Goal: Information Seeking & Learning: Learn about a topic

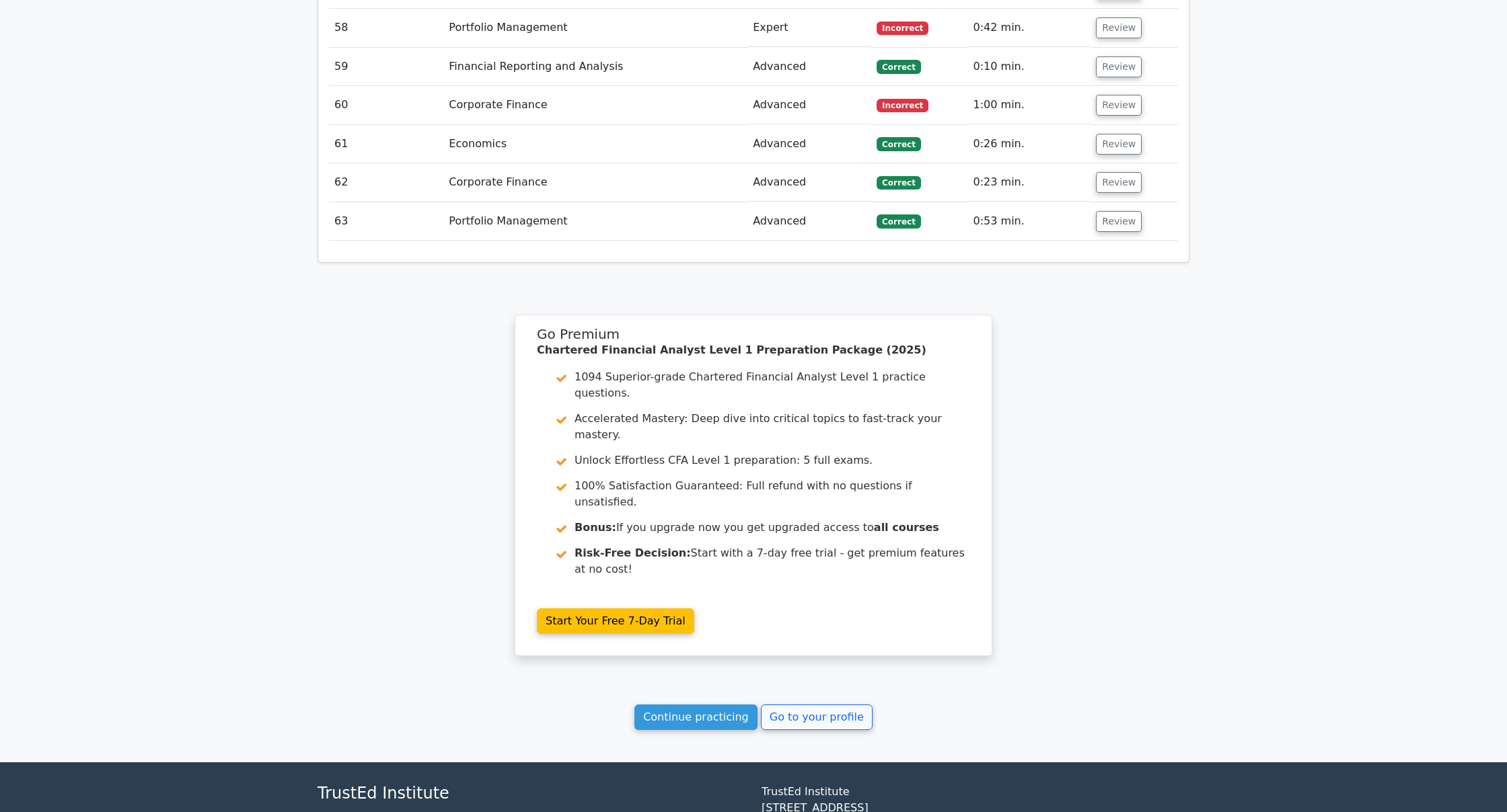
scroll to position [3967, 0]
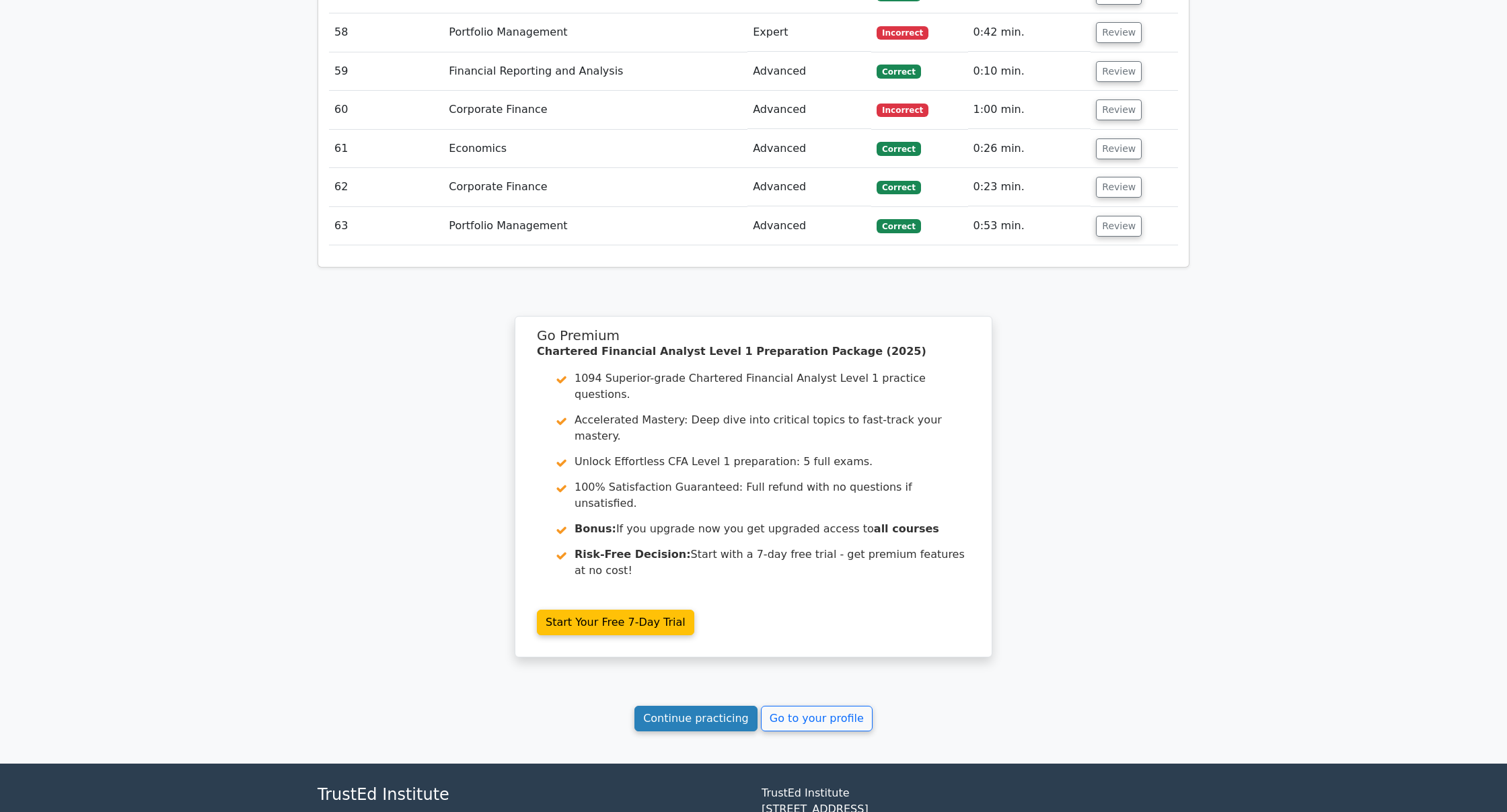
click at [685, 706] on link "Continue practicing" at bounding box center [696, 718] width 123 height 26
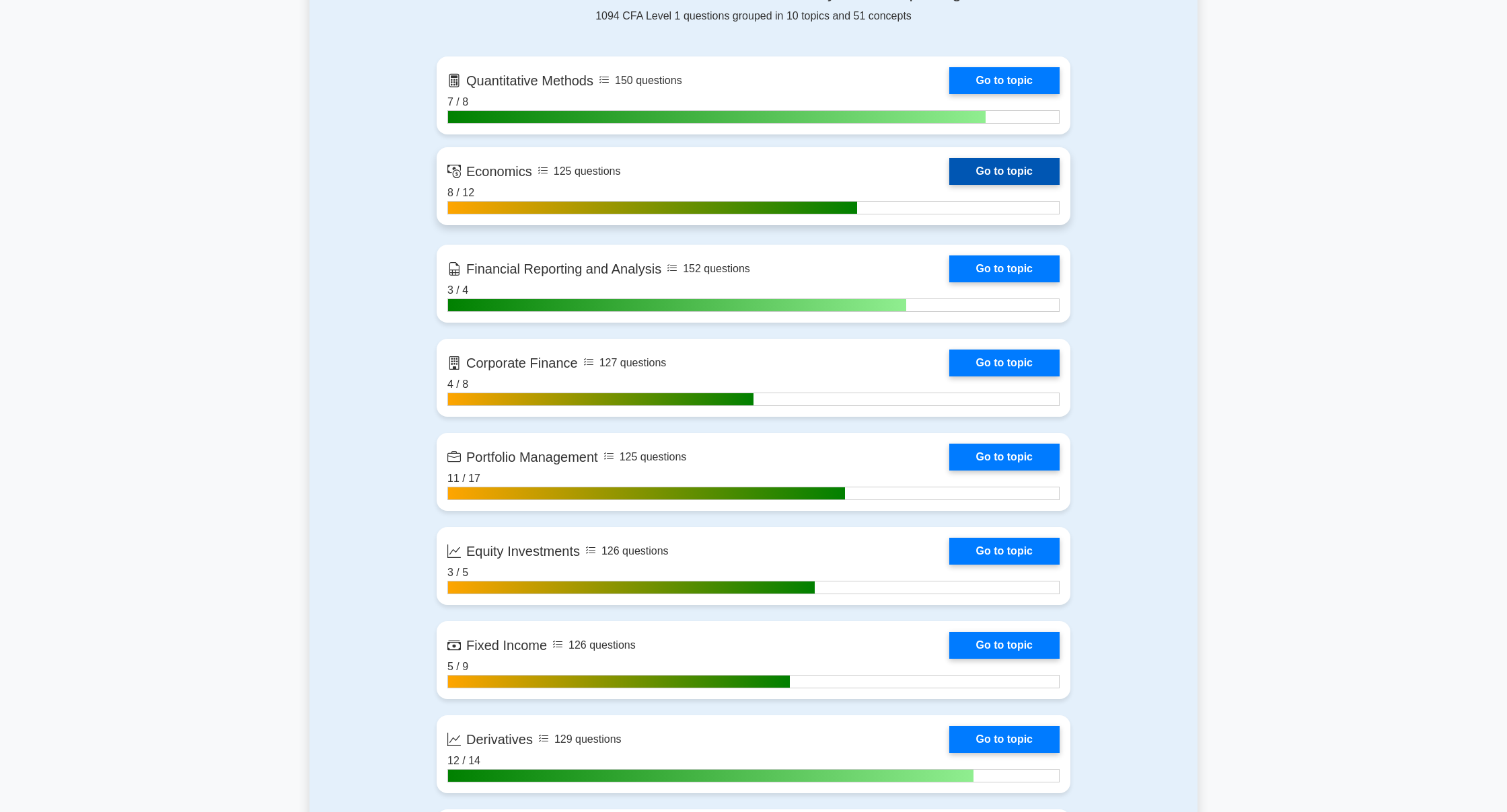
scroll to position [893, 0]
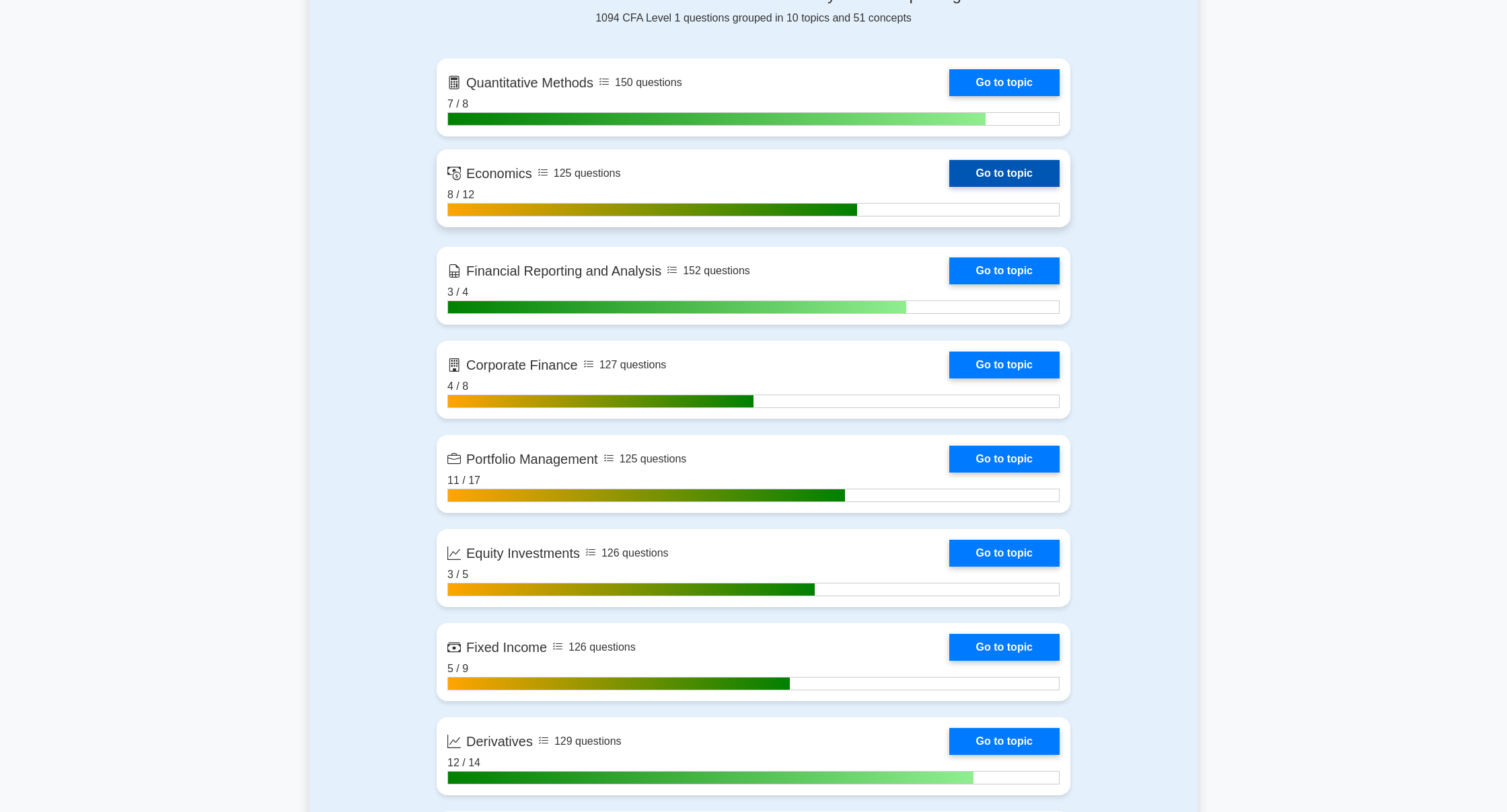
click at [967, 176] on link "Go to topic" at bounding box center [1004, 173] width 110 height 27
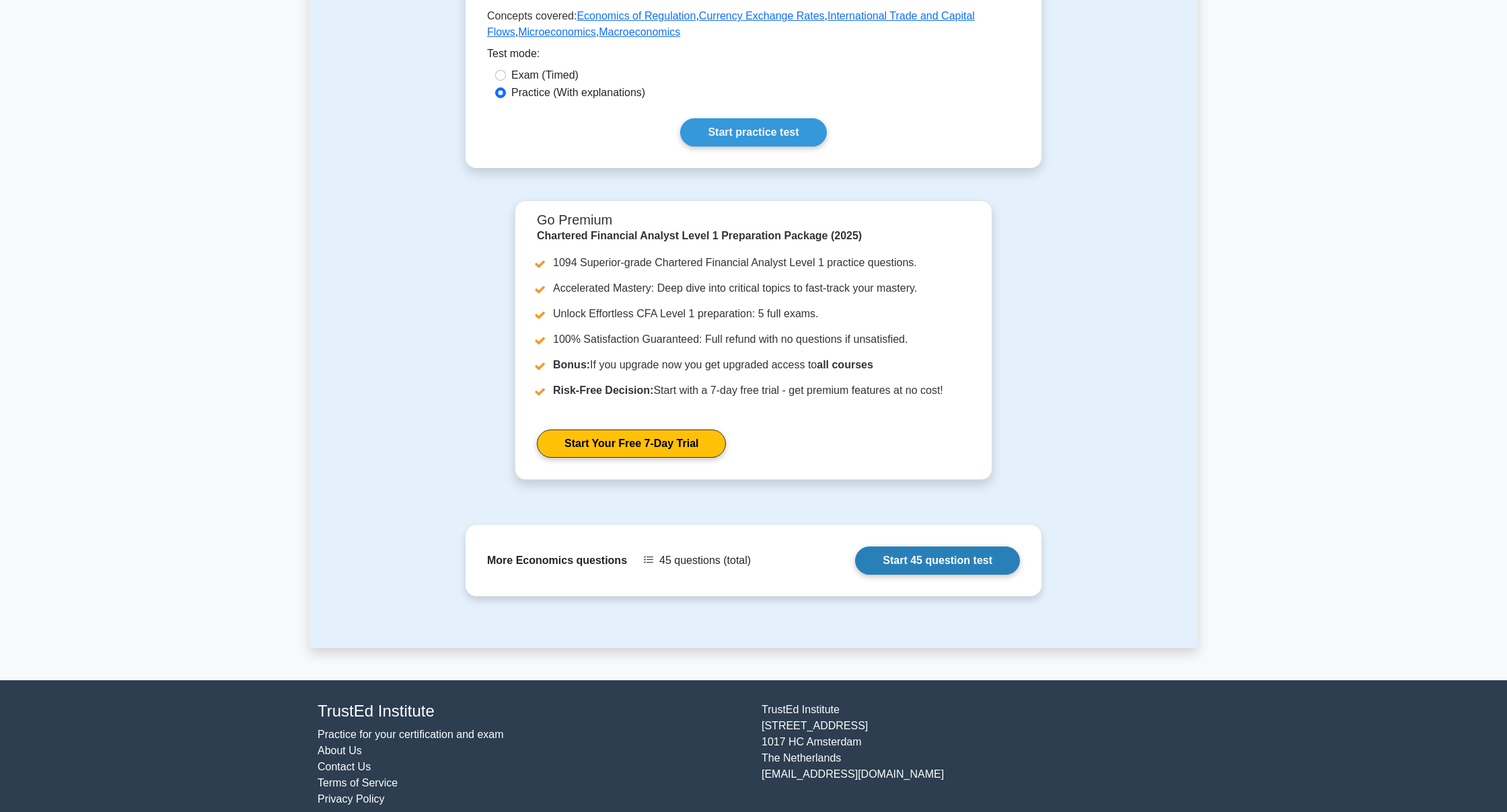
scroll to position [384, 1]
click at [926, 552] on link "Start 45 question test" at bounding box center [938, 561] width 165 height 29
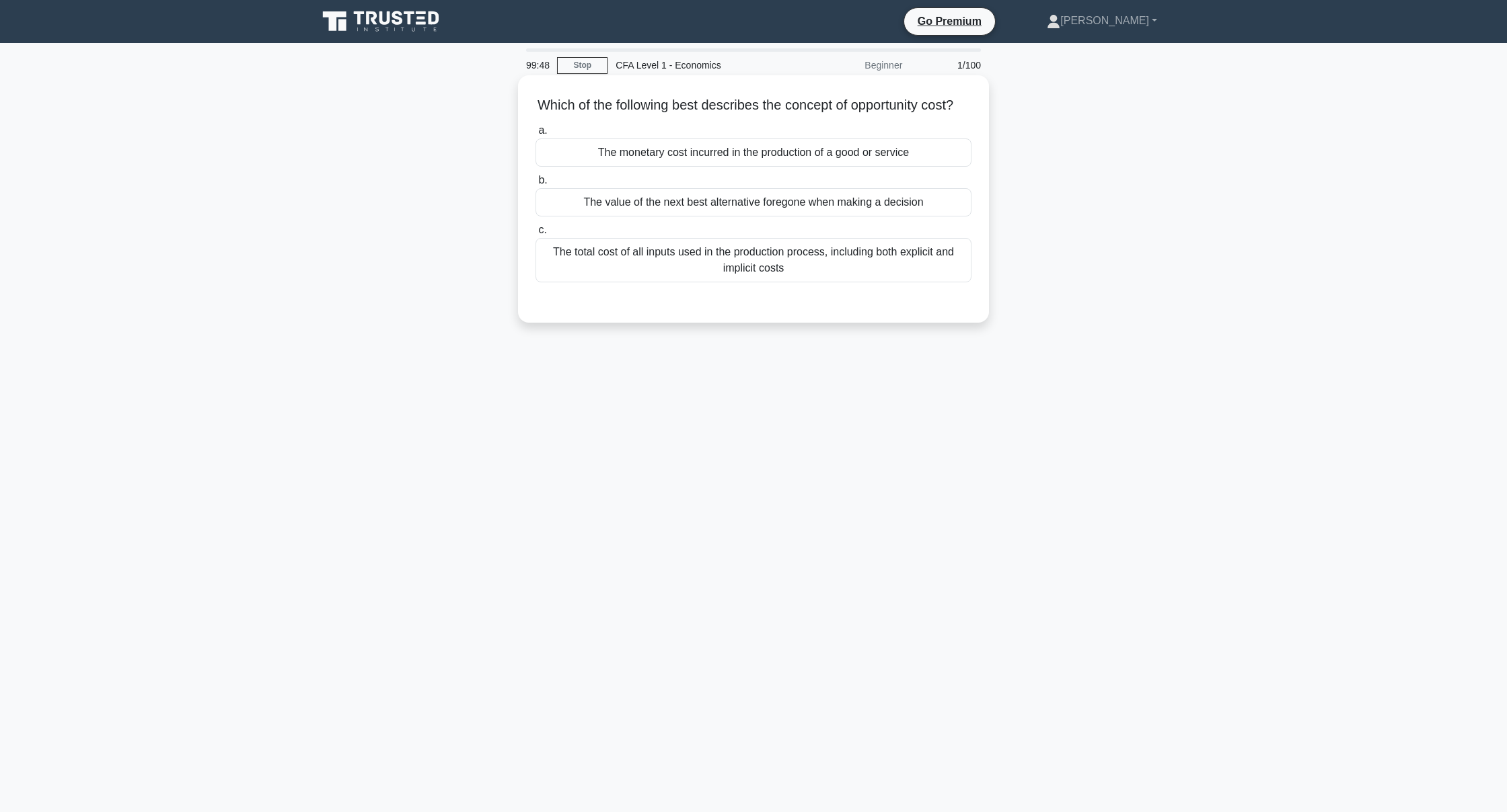
click at [760, 204] on div "The value of the next best alternative foregone when making a decision" at bounding box center [754, 203] width 436 height 29
click at [536, 185] on input "b. The value of the next best alternative foregone when making a decision" at bounding box center [536, 180] width 0 height 9
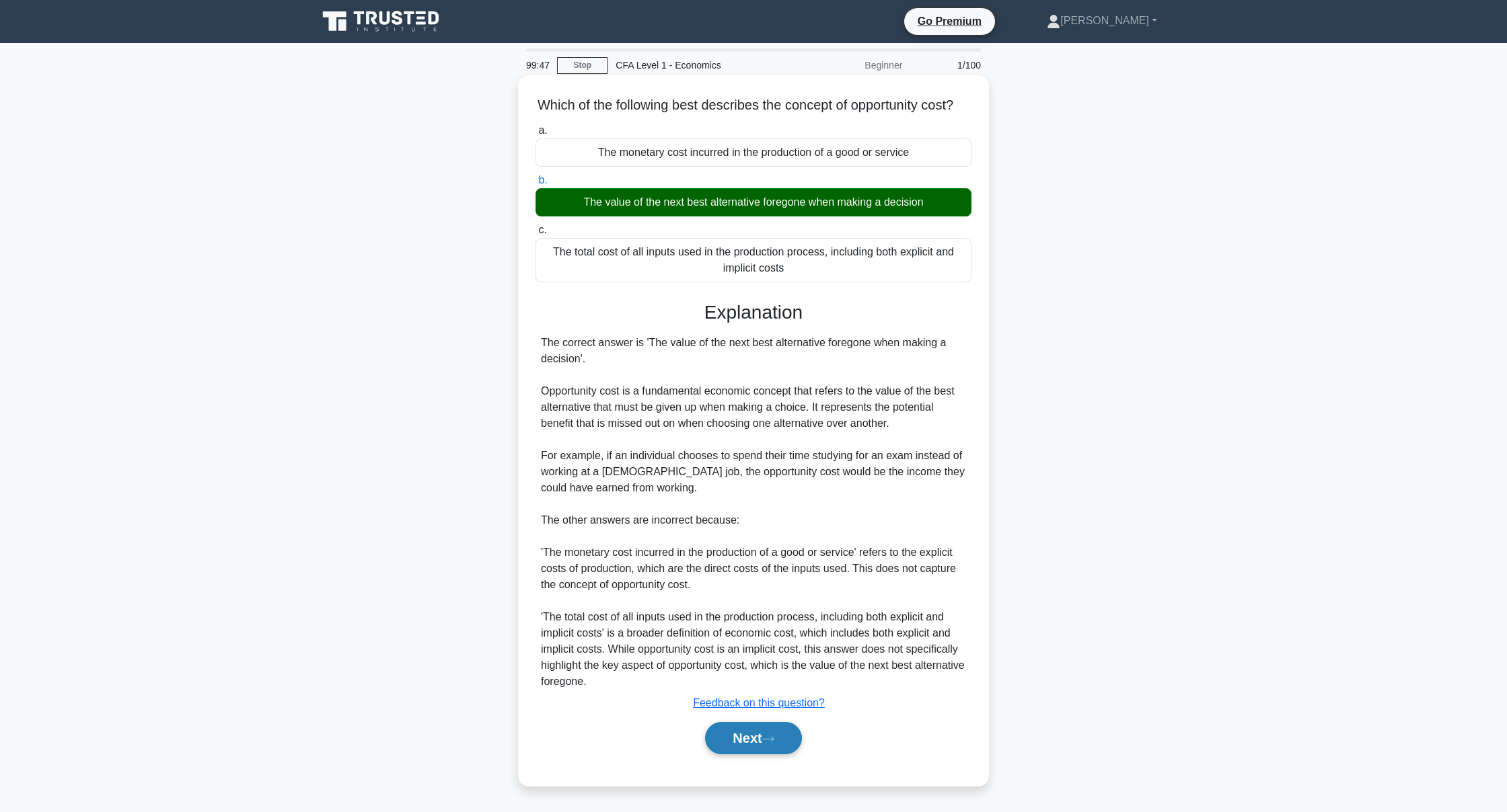
click at [783, 730] on button "Next" at bounding box center [753, 738] width 97 height 33
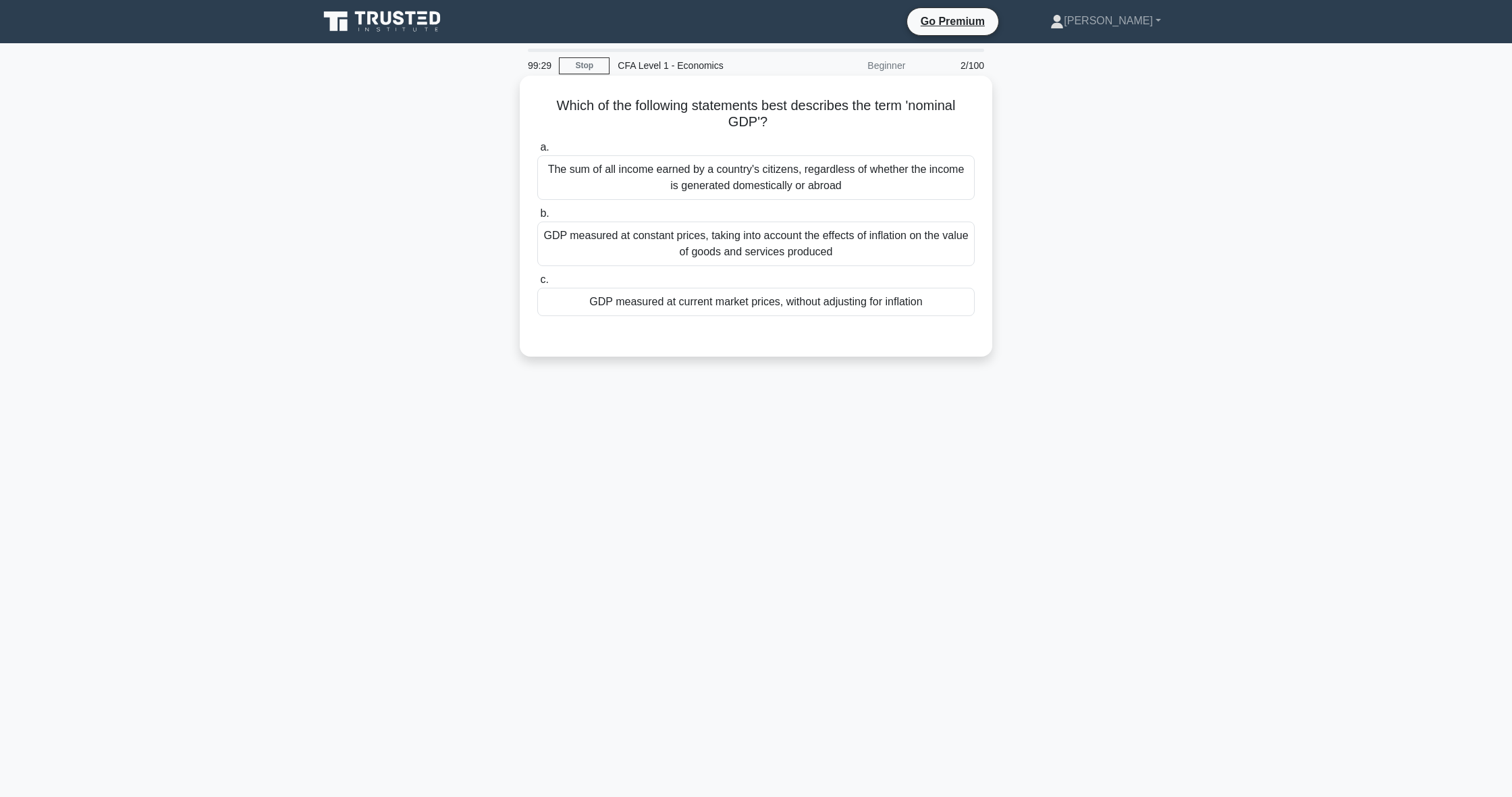
click at [684, 309] on div "GDP measured at current market prices, without adjusting for inflation" at bounding box center [756, 302] width 438 height 29
click at [538, 284] on input "c. GDP measured at current market prices, without adjusting for inflation" at bounding box center [538, 279] width 0 height 9
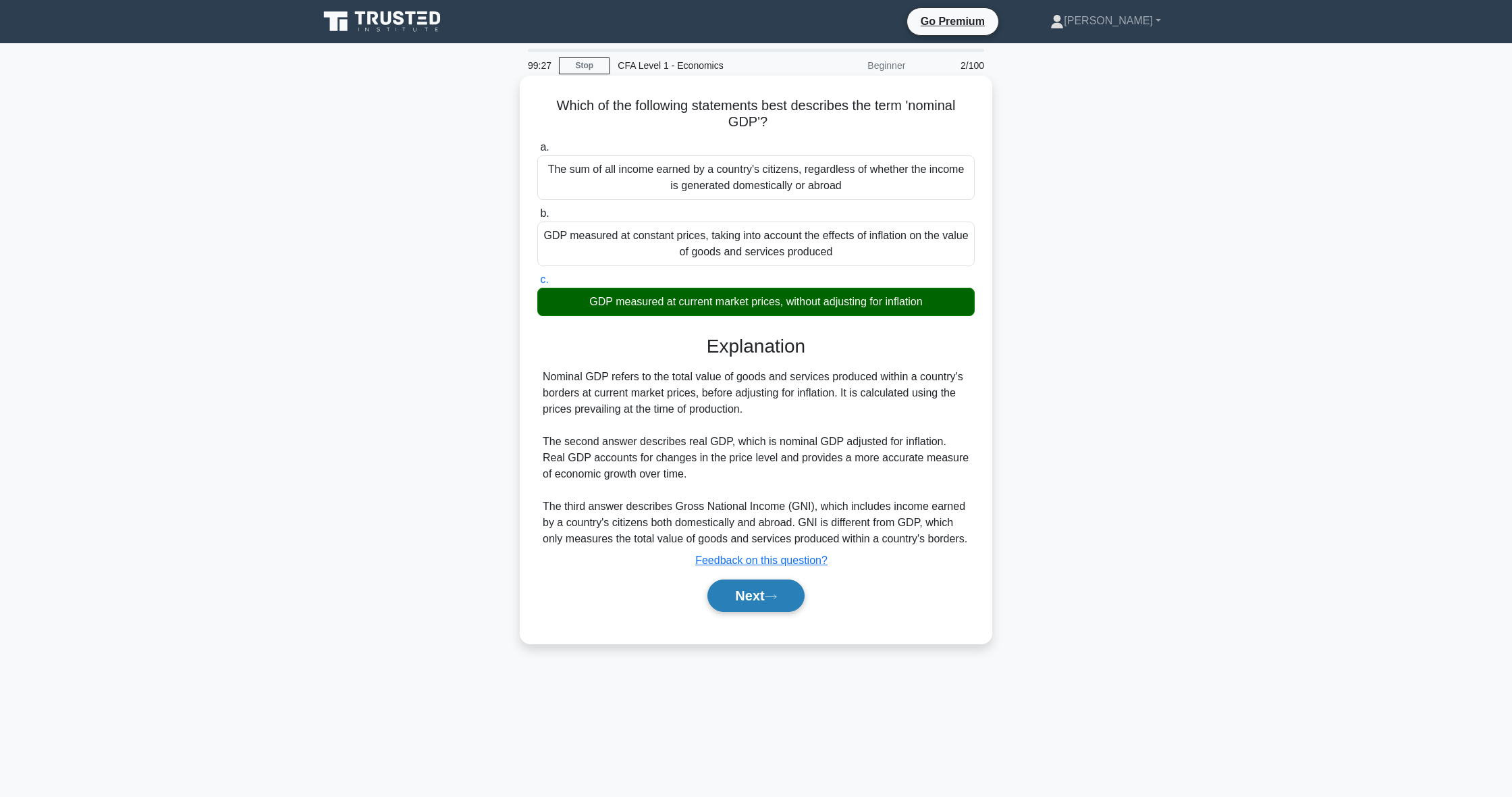
click at [722, 596] on button "Next" at bounding box center [756, 595] width 97 height 33
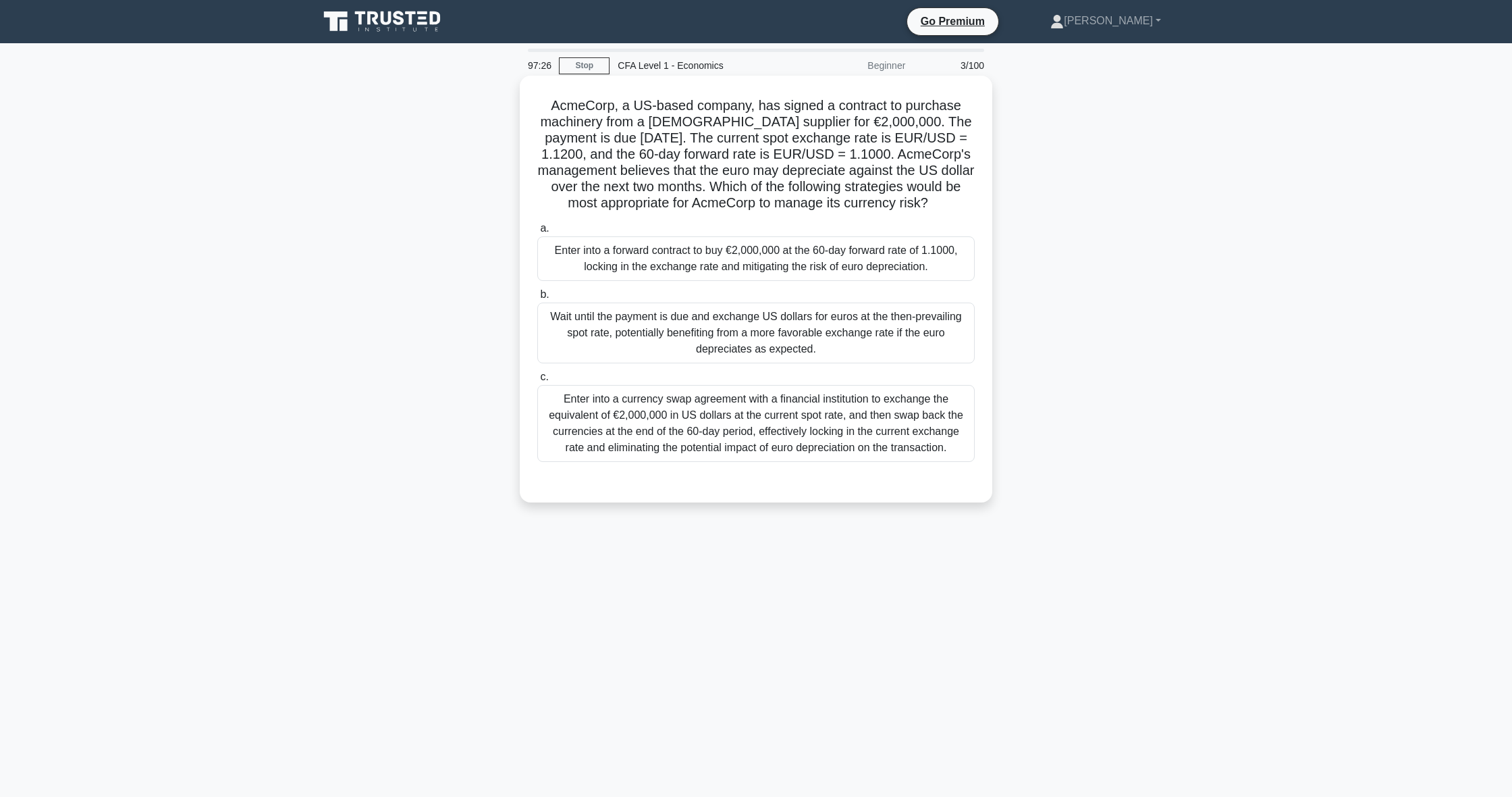
click at [924, 322] on div "Wait until the payment is due and exchange US dollars for euros at the then-pre…" at bounding box center [756, 332] width 438 height 60
click at [538, 299] on input "b. Wait until the payment is due and exchange US dollars for euros at the then-…" at bounding box center [538, 294] width 0 height 9
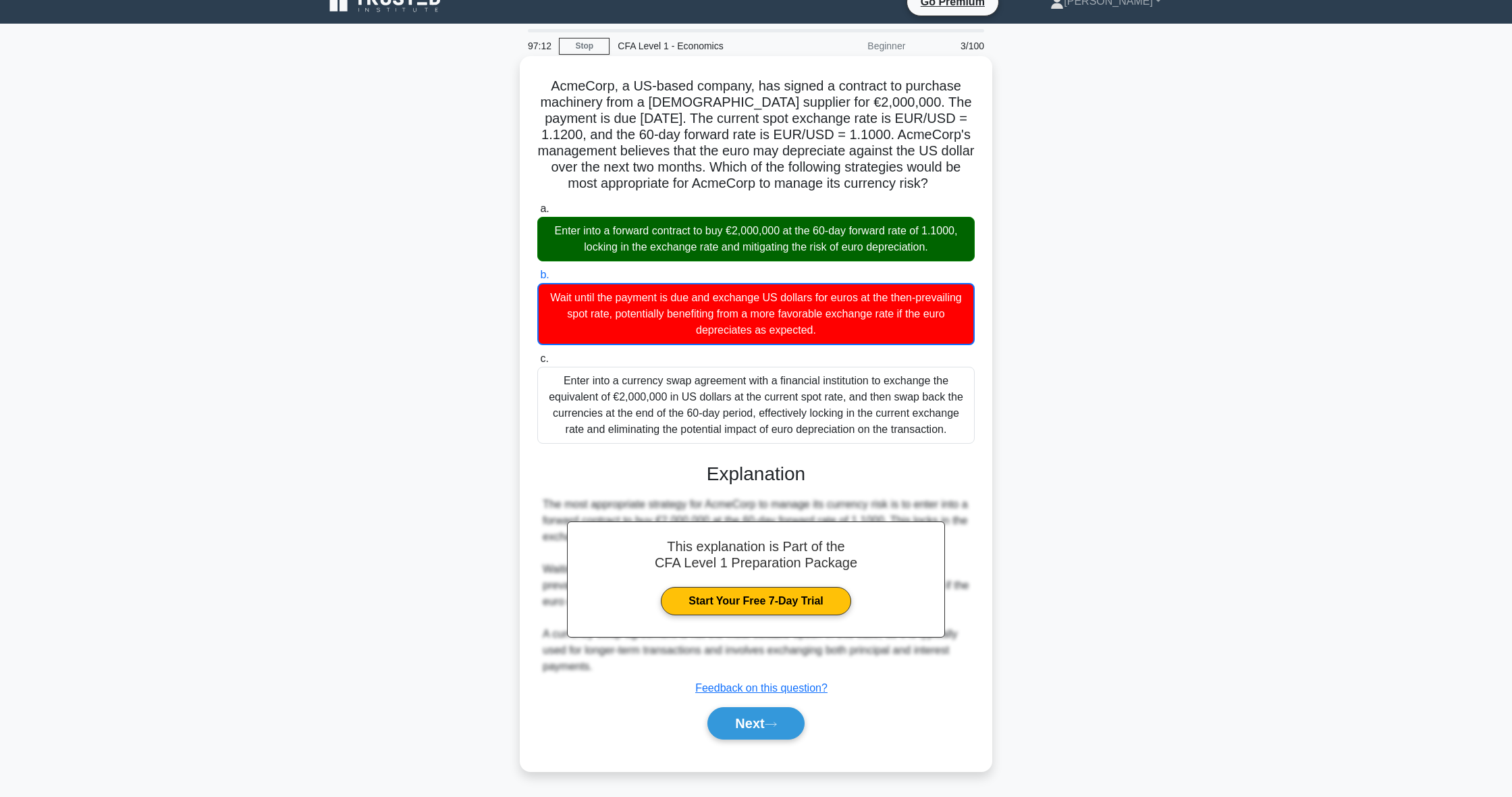
scroll to position [19, 0]
click at [746, 736] on button "Next" at bounding box center [756, 723] width 97 height 33
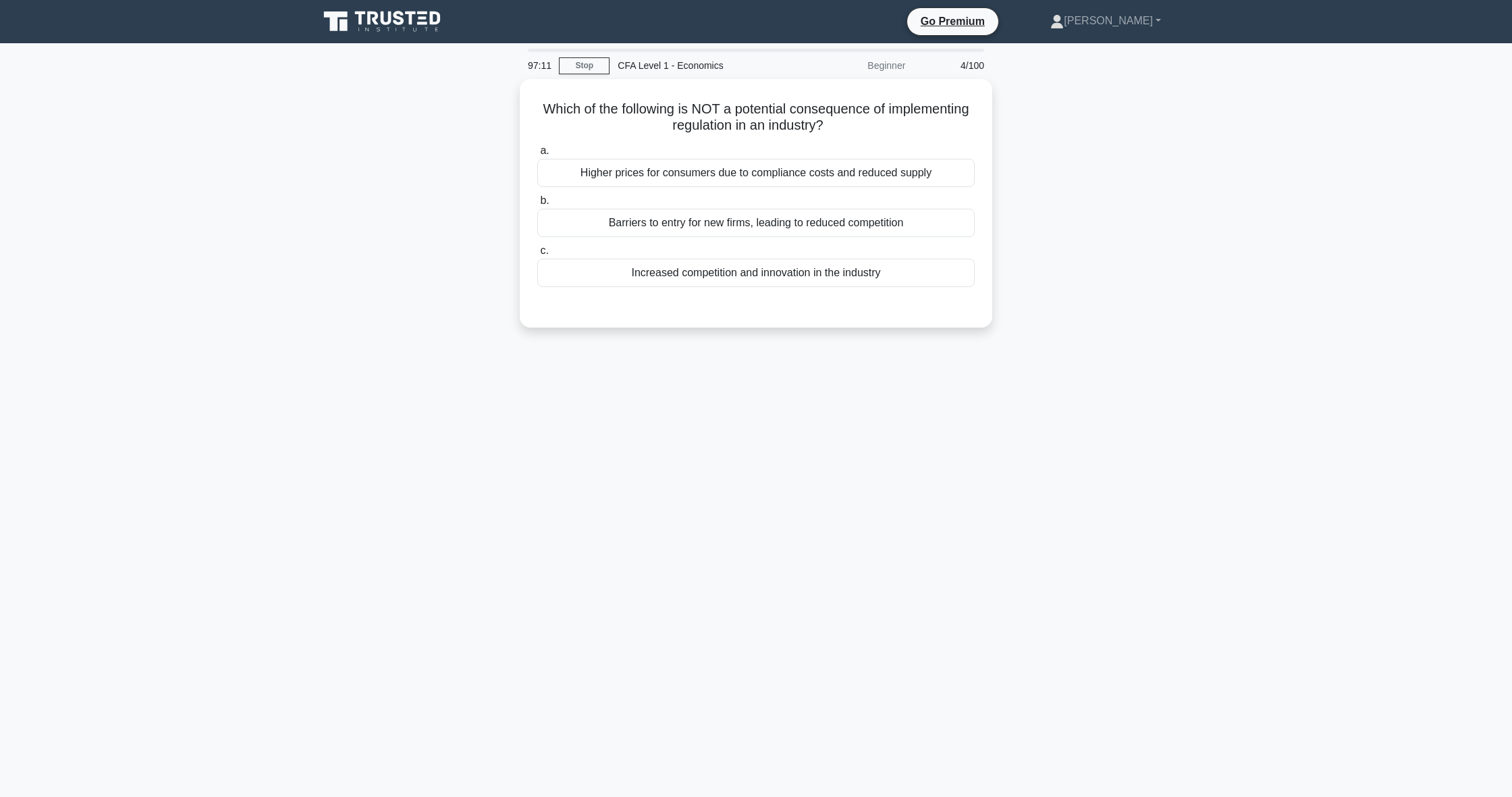
scroll to position [0, 0]
click at [735, 270] on div "Increased competition and innovation in the industry" at bounding box center [756, 270] width 438 height 29
click at [538, 252] on input "c. Increased competition and innovation in the industry" at bounding box center [538, 247] width 0 height 9
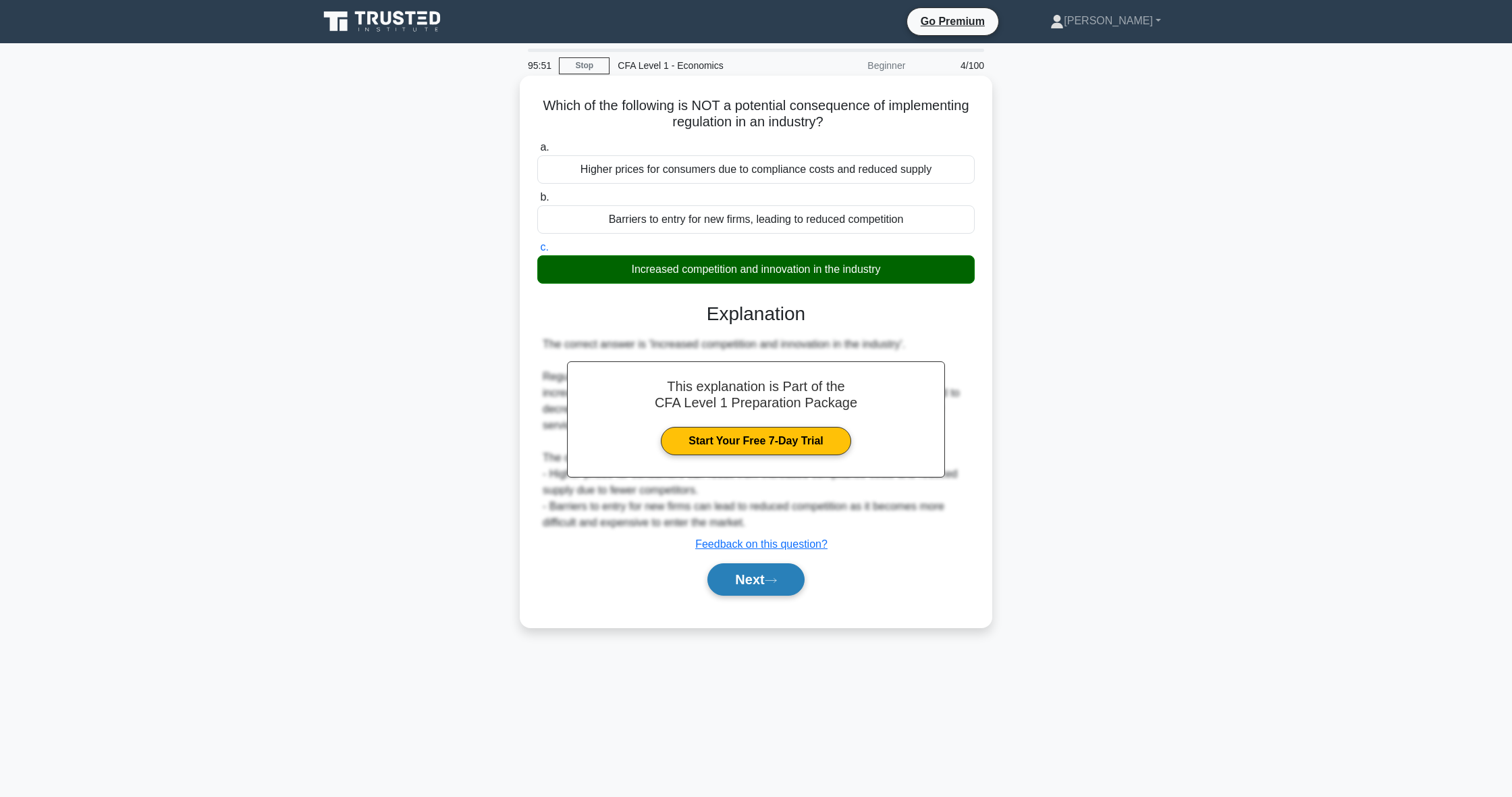
click at [734, 589] on button "Next" at bounding box center [756, 579] width 97 height 33
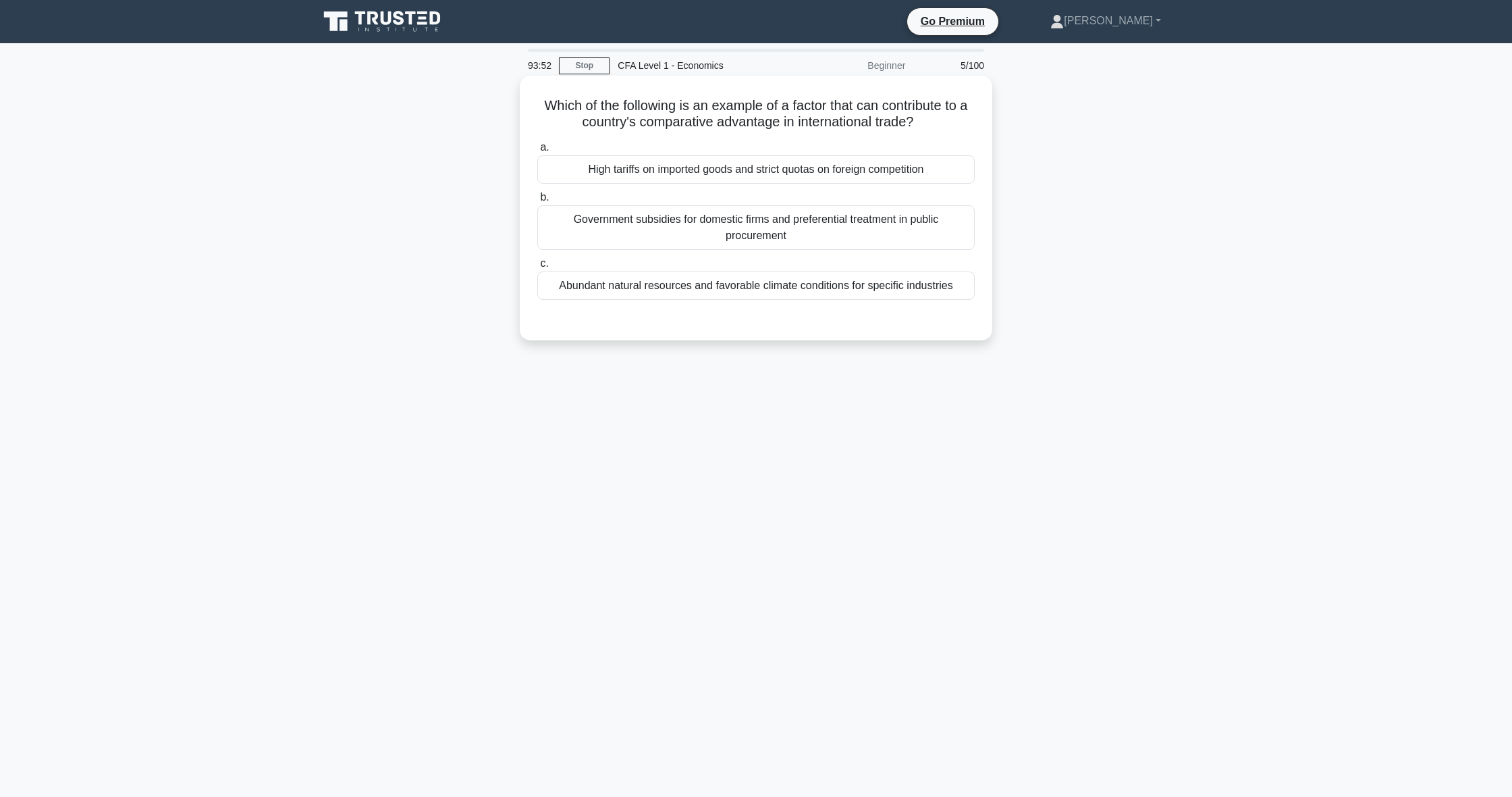
click at [750, 170] on div "High tariffs on imported goods and strict quotas on foreign competition" at bounding box center [756, 170] width 438 height 29
click at [538, 152] on input "a. High tariffs on imported goods and strict quotas on foreign competition" at bounding box center [538, 147] width 0 height 9
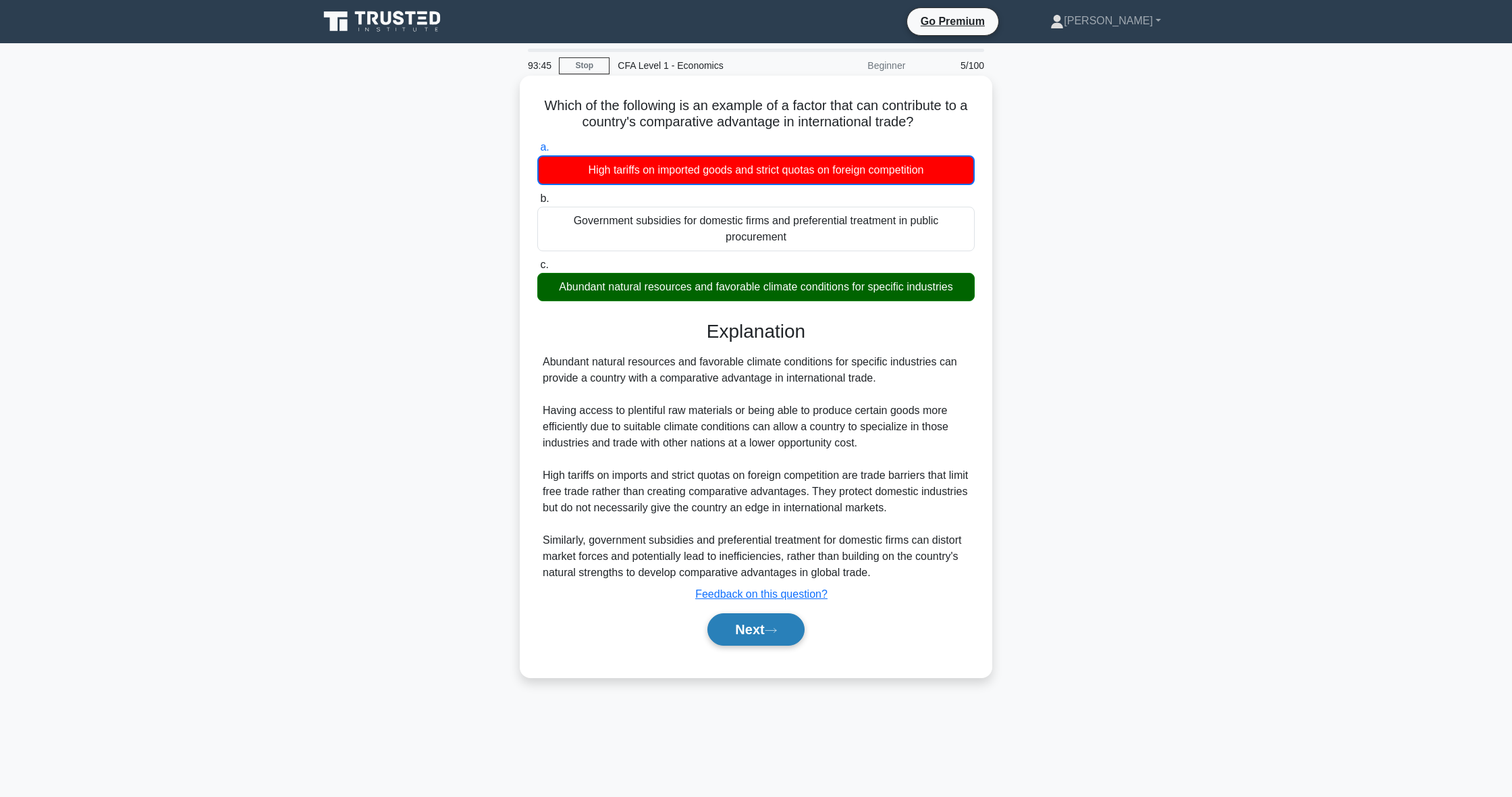
click at [770, 626] on button "Next" at bounding box center [756, 629] width 97 height 33
